Goal: Task Accomplishment & Management: Manage account settings

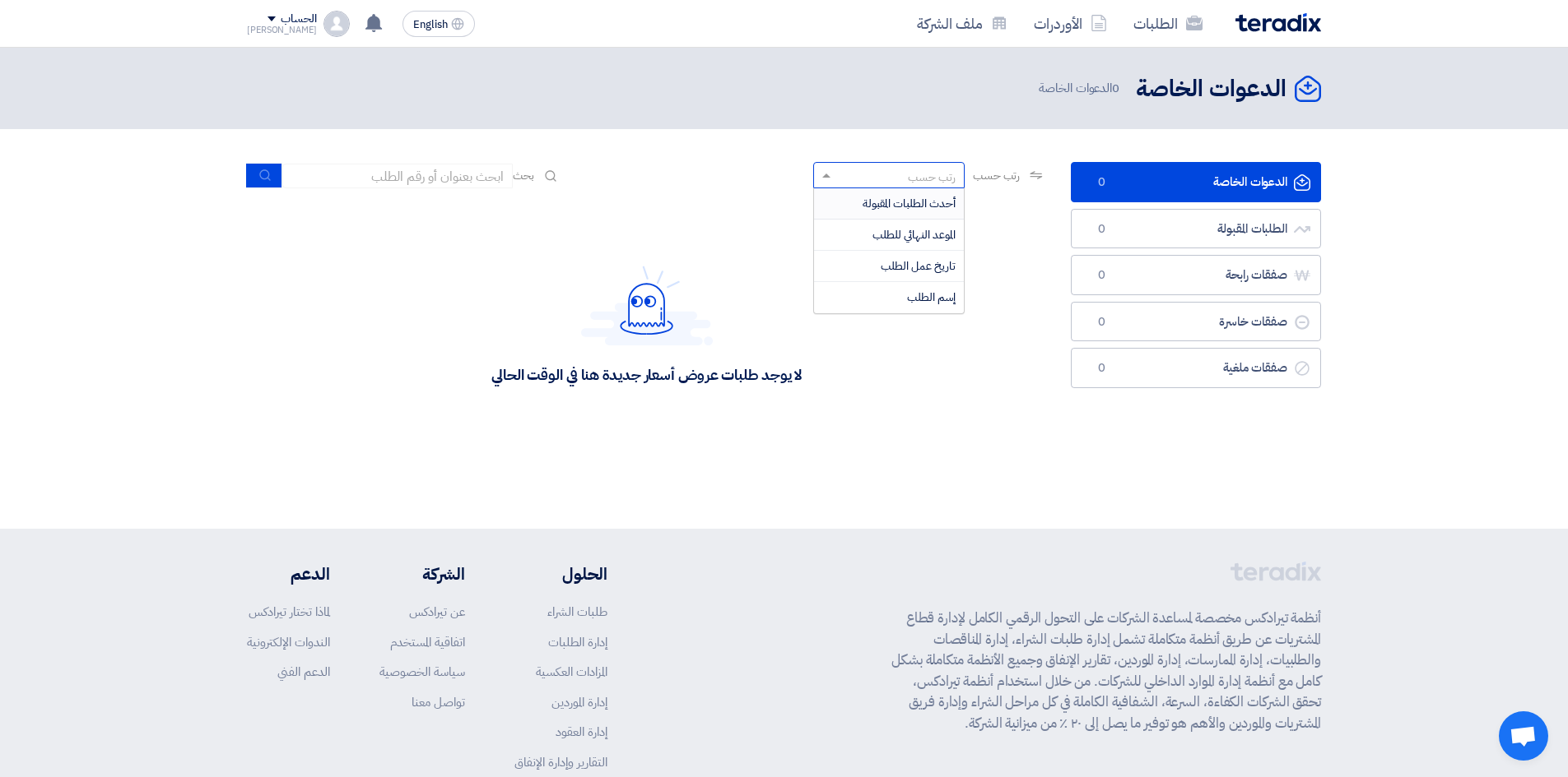
click at [888, 175] on div "رتب حسب" at bounding box center [899, 175] width 129 height 21
click at [774, 208] on div "لا يوجد طلبات عروض أسعار جديدة هنا في الوقت الحالي" at bounding box center [646, 325] width 799 height 247
click at [1043, 28] on link "الأوردرات" at bounding box center [1070, 23] width 99 height 39
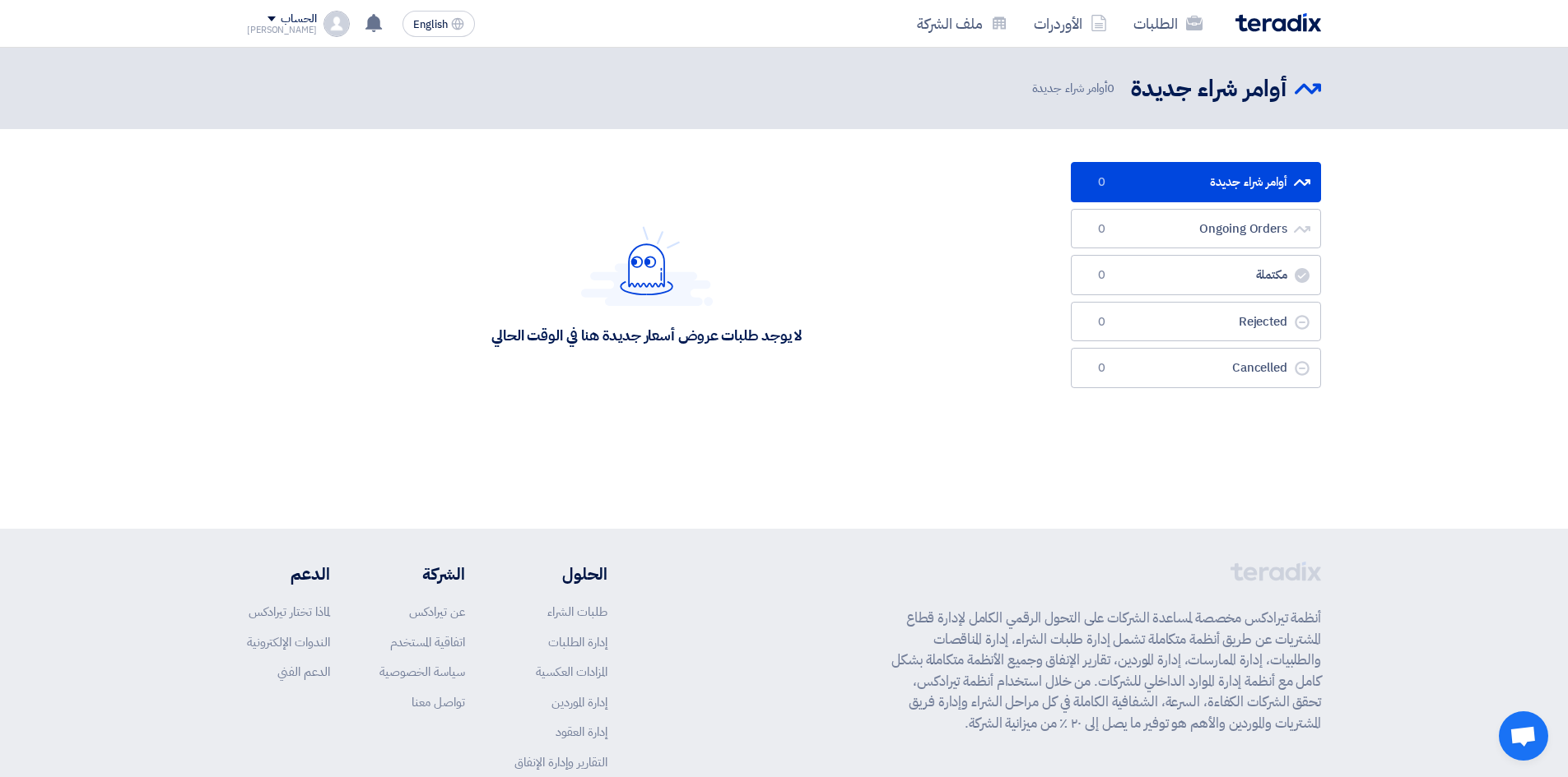
click at [575, 247] on div "لا يوجد طلبات عروض أسعار جديدة هنا في الوقت الحالي" at bounding box center [646, 285] width 310 height 119
click at [574, 247] on div "لا يوجد طلبات عروض أسعار جديدة هنا في الوقت الحالي" at bounding box center [646, 285] width 310 height 119
click at [854, 456] on div "أوامر شراء جديدة أوامر شراء جديدة 0 أوامر شراء جديدة" at bounding box center [784, 289] width 1568 height 482
click at [1263, 233] on link "Ongoing Orders Ongoing Orders 0" at bounding box center [1195, 228] width 250 height 41
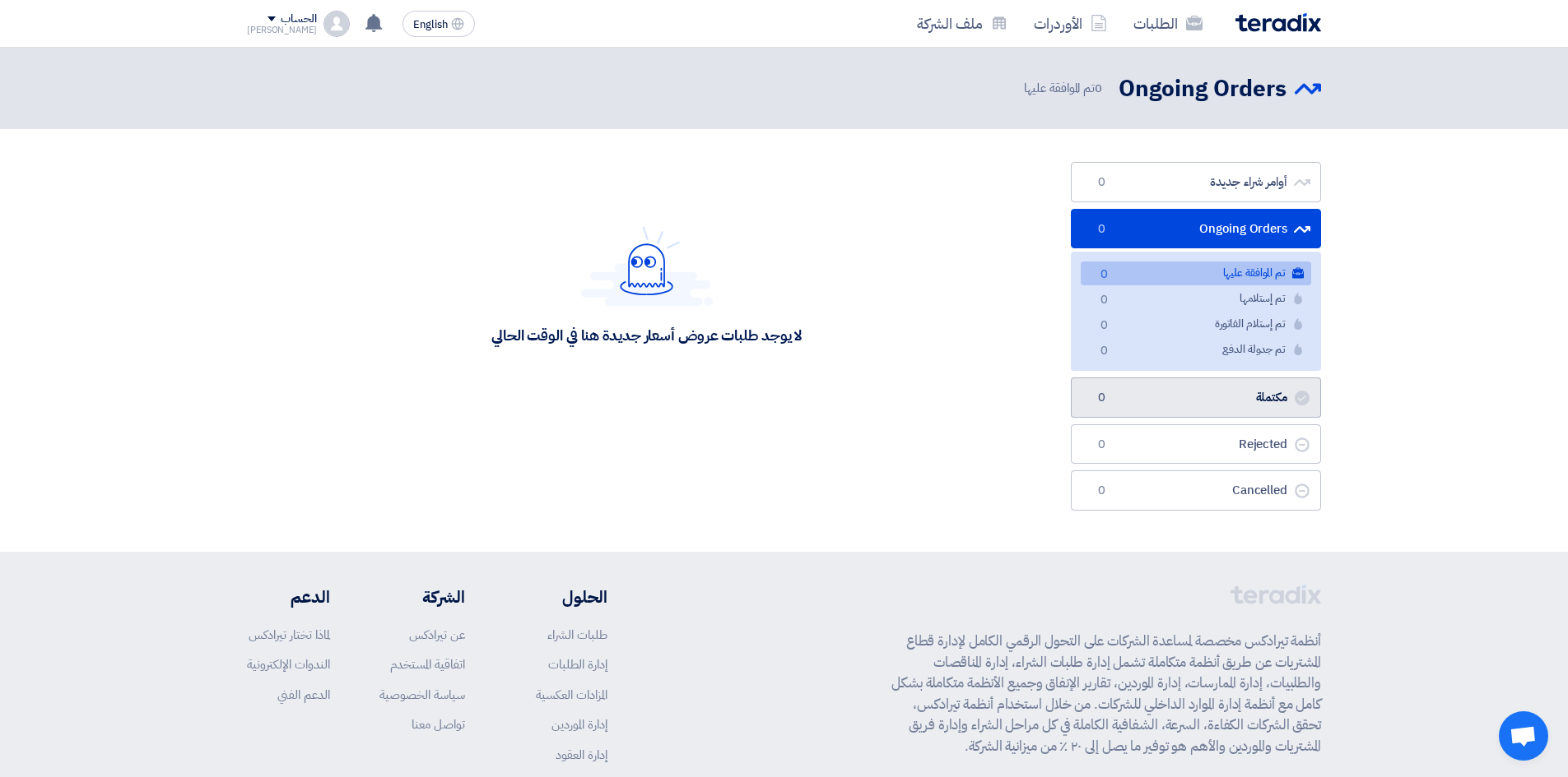
click at [1255, 396] on link "مكتملة مكتملة 0" at bounding box center [1195, 397] width 250 height 41
